Goal: Task Accomplishment & Management: Complete application form

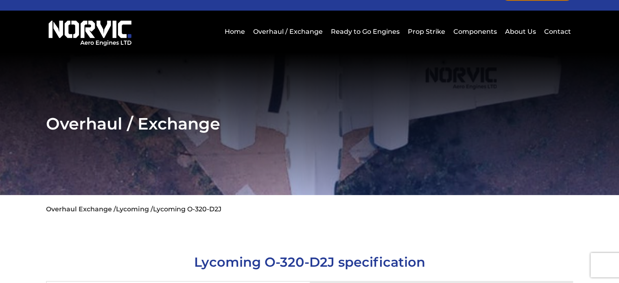
scroll to position [33, 0]
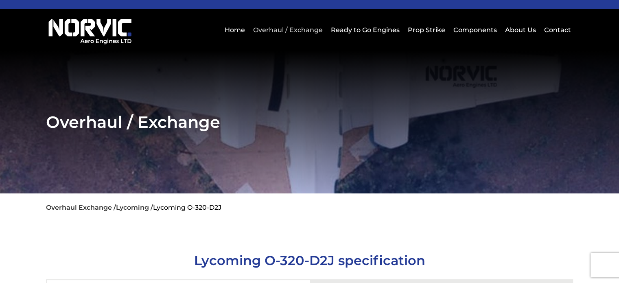
click at [300, 27] on link "Overhaul / Exchange" at bounding box center [288, 30] width 74 height 20
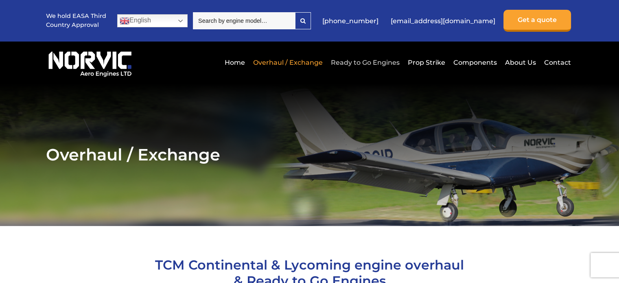
click at [378, 64] on link "Ready to Go Engines" at bounding box center [365, 63] width 73 height 20
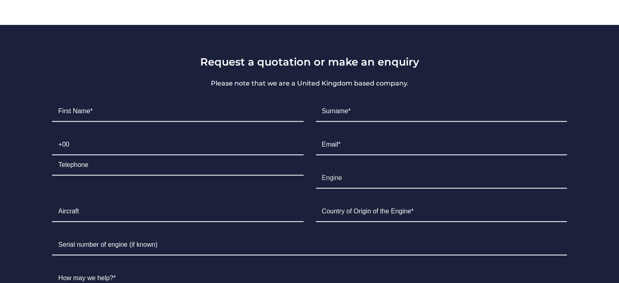
scroll to position [603, 0]
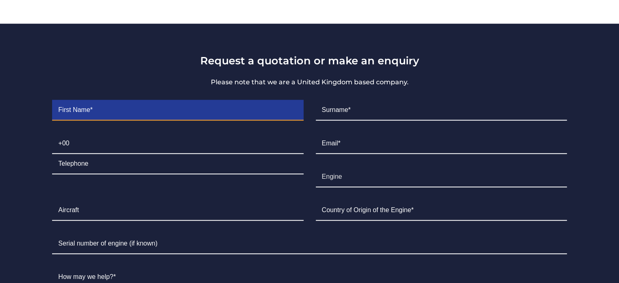
click at [151, 114] on input "Contact form" at bounding box center [177, 110] width 251 height 20
type input "CLOYD"
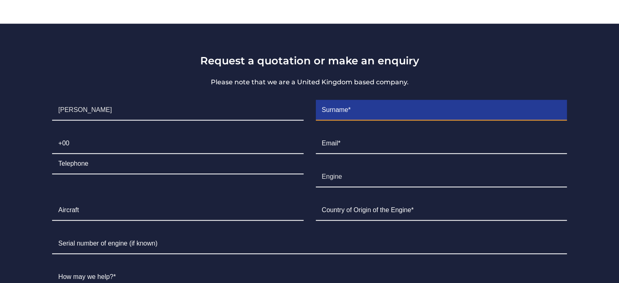
click at [345, 120] on input "Contact form" at bounding box center [441, 110] width 251 height 20
type input "GILIG"
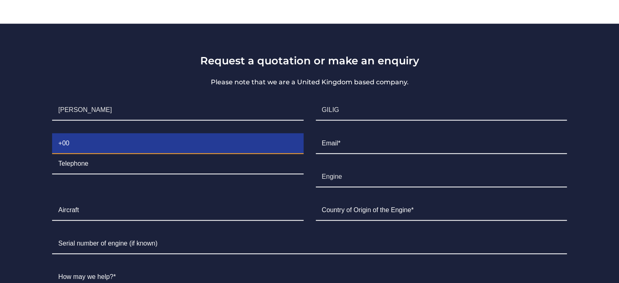
click at [289, 150] on input "Contact form" at bounding box center [177, 144] width 251 height 20
type input "="
type input "+639667443446"
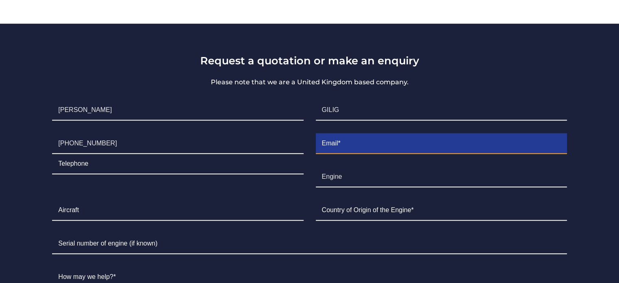
click at [349, 154] on input "Contact form" at bounding box center [441, 144] width 251 height 20
type input "aviation-logistics@pottela.co"
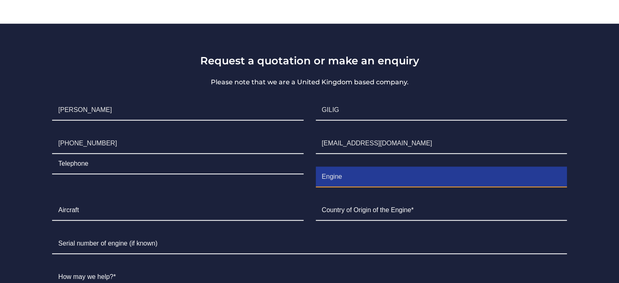
click at [339, 176] on input "Engine" at bounding box center [441, 177] width 251 height 20
type input "E"
type input "O-320 D2J engine"
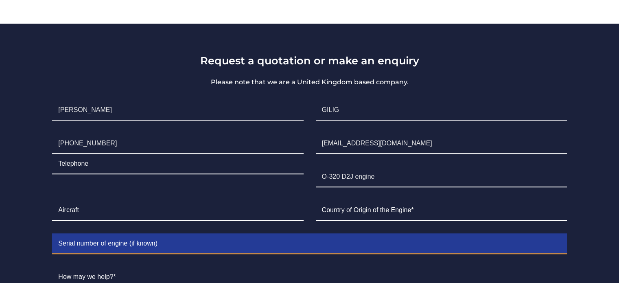
click at [333, 249] on input "Contact form" at bounding box center [309, 244] width 515 height 20
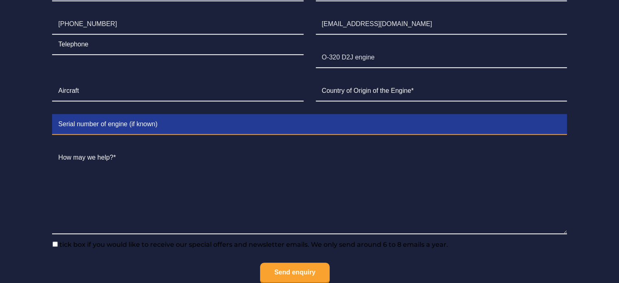
scroll to position [733, 0]
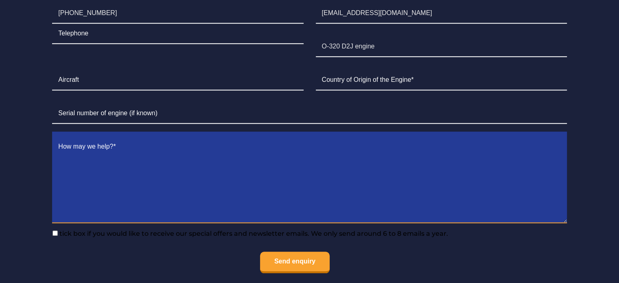
click at [77, 148] on textarea "Contact form" at bounding box center [309, 180] width 515 height 86
click at [285, 153] on textarea "Hi, do you have an outright sale for Overhauled O-320 D2J engine" at bounding box center [309, 180] width 515 height 86
type textarea "Hi, do you have an outright sale for Overhauled O-320 D2J engine?"
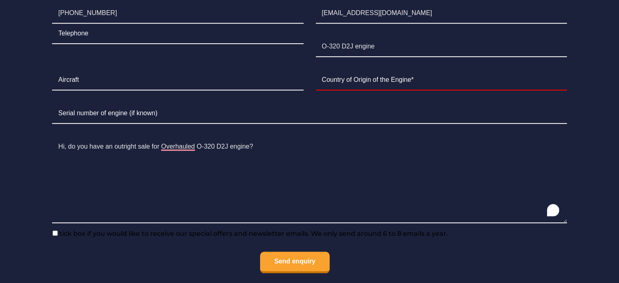
click at [55, 236] on input"] "tick box if you would like to receive our special offers and newsletter emails.…" at bounding box center [55, 233] width 5 height 5
checkbox input"] "true"
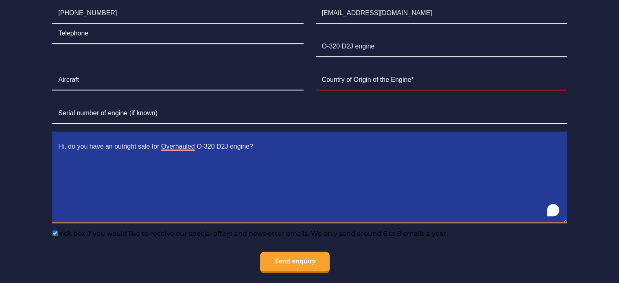
click at [111, 147] on textarea "Hi, do you have an outright sale for Overhauled O-320 D2J engine?" at bounding box center [309, 180] width 515 height 86
click at [157, 147] on textarea "Hi, do you have an outright sale for Overhauled O-320 D2J engine?" at bounding box center [309, 180] width 515 height 86
click at [157, 147] on textarea "Hi, do you have an Overhauled O-320 D2J engine?" at bounding box center [309, 180] width 515 height 86
click at [113, 148] on textarea "Hi, do you have an Overhauled O-320 D2J engine?" at bounding box center [309, 180] width 515 height 86
click at [235, 149] on textarea "Hi, do you have an available Overhauled O-320 D2J engine?" at bounding box center [309, 180] width 515 height 86
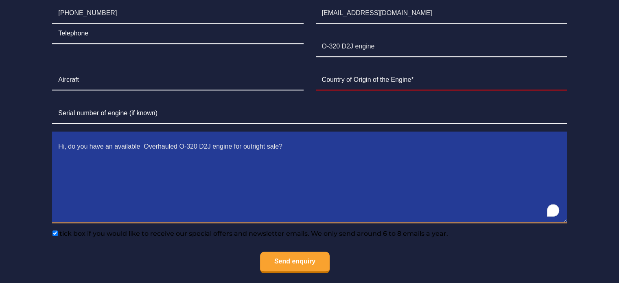
click at [311, 154] on textarea "Hi, do you have an available Overhauled O-320 D2J engine for outright sale?" at bounding box center [309, 180] width 515 height 86
click at [255, 153] on textarea "Hi, do you have an available Overhauled O-320 D2J engine for outright sale? we" at bounding box center [309, 180] width 515 height 86
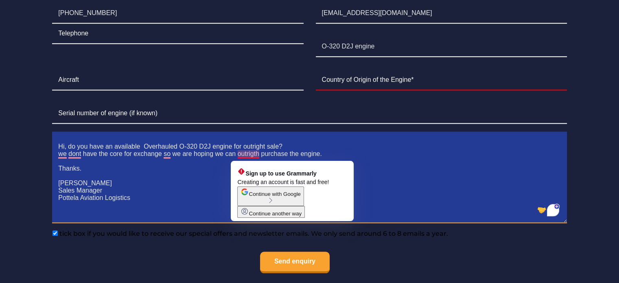
click at [252, 156] on textarea "Hi, do you have an available Overhauled O-320 D2J engine for outright sale? we …" at bounding box center [309, 180] width 515 height 86
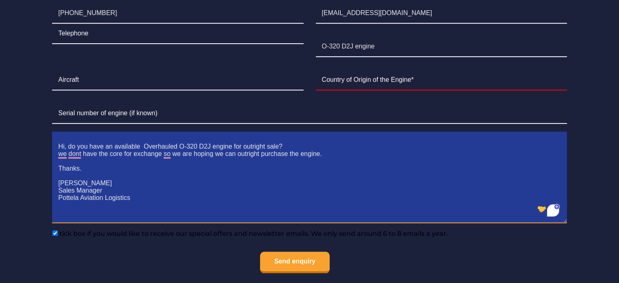
click at [336, 162] on textarea "Hi, do you have an available Overhauled O-320 D2J engine for outright sale? we …" at bounding box center [309, 180] width 515 height 86
click at [334, 161] on textarea "Hi, do you have an available Overhauled O-320 D2J engine for outright sale? we …" at bounding box center [309, 180] width 515 height 86
click at [321, 156] on textarea "Hi, do you have an available Overhauled O-320 D2J engine for outright sale? we …" at bounding box center [309, 180] width 515 height 86
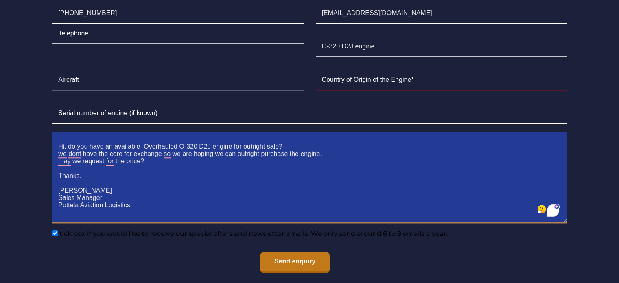
type textarea "Hi, do you have an available Overhauled O-320 D2J engine for outright sale? we …"
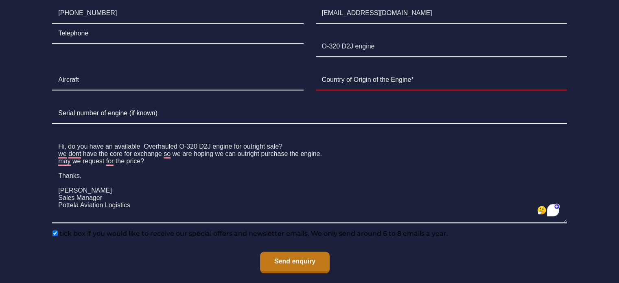
click at [300, 272] on input "Send enquiry" at bounding box center [295, 263] width 70 height 22
click at [299, 261] on input "Send enquiry" at bounding box center [295, 263] width 70 height 22
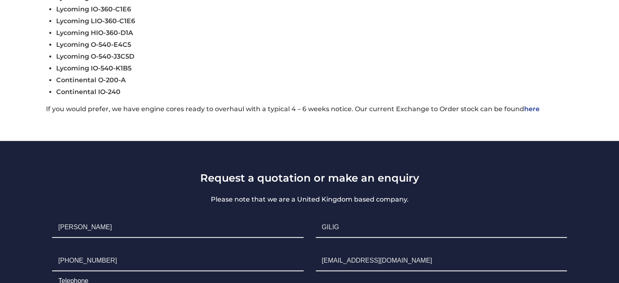
scroll to position [733, 0]
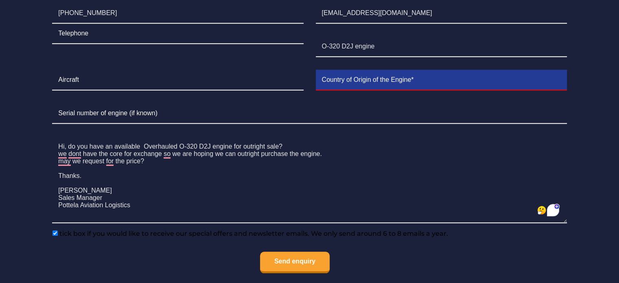
click at [382, 75] on input "Contact form" at bounding box center [441, 80] width 251 height 20
type input "Philippines"
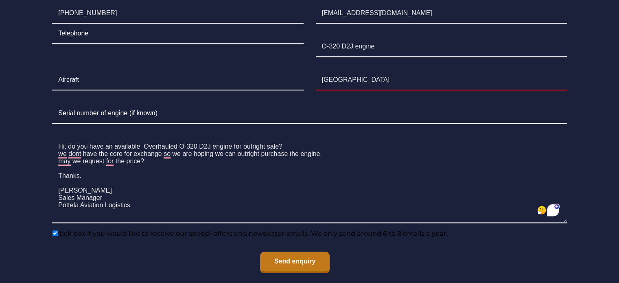
click at [289, 265] on input "Send enquiry" at bounding box center [295, 263] width 70 height 22
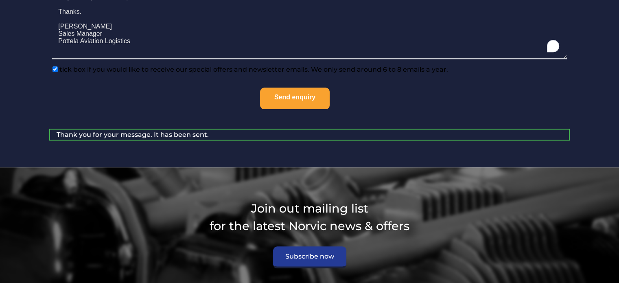
scroll to position [883, 0]
